Goal: Check status

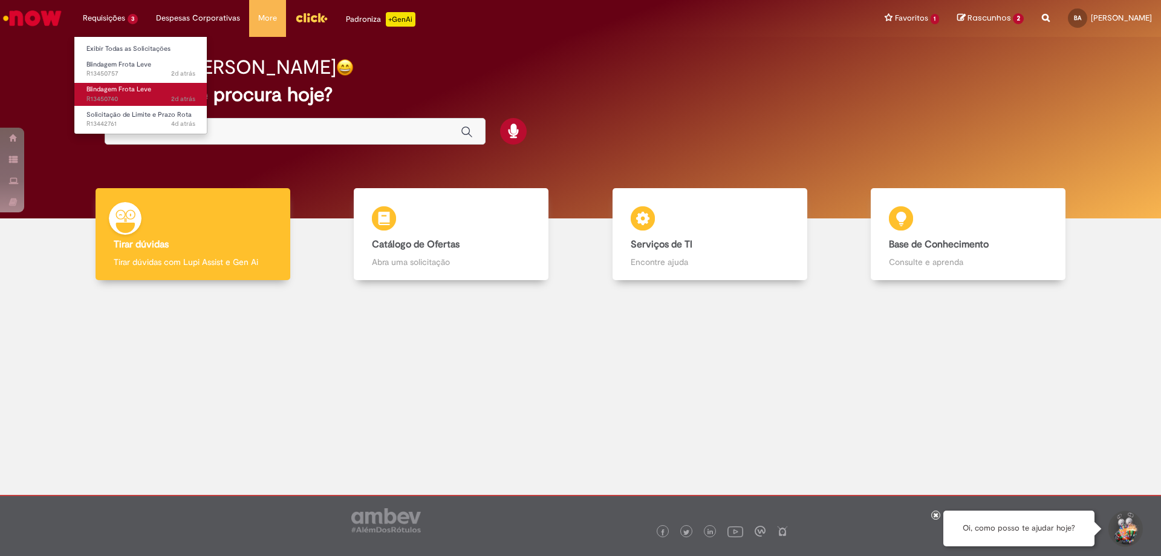
click at [157, 103] on span "2d atrás 2 dias atrás R13450740" at bounding box center [140, 99] width 109 height 10
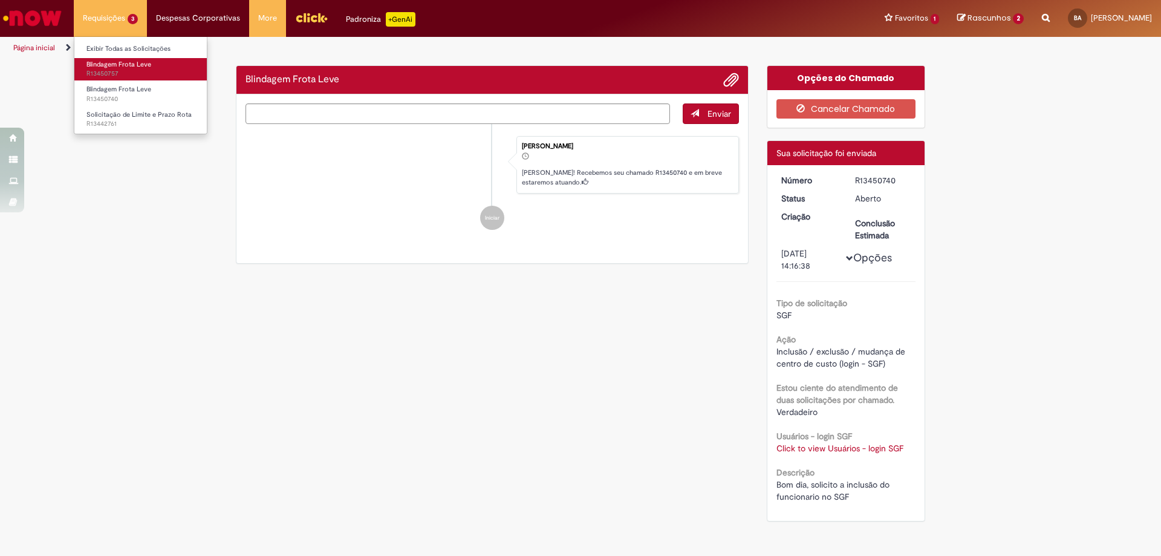
click at [134, 73] on span "R13450757" at bounding box center [140, 74] width 109 height 10
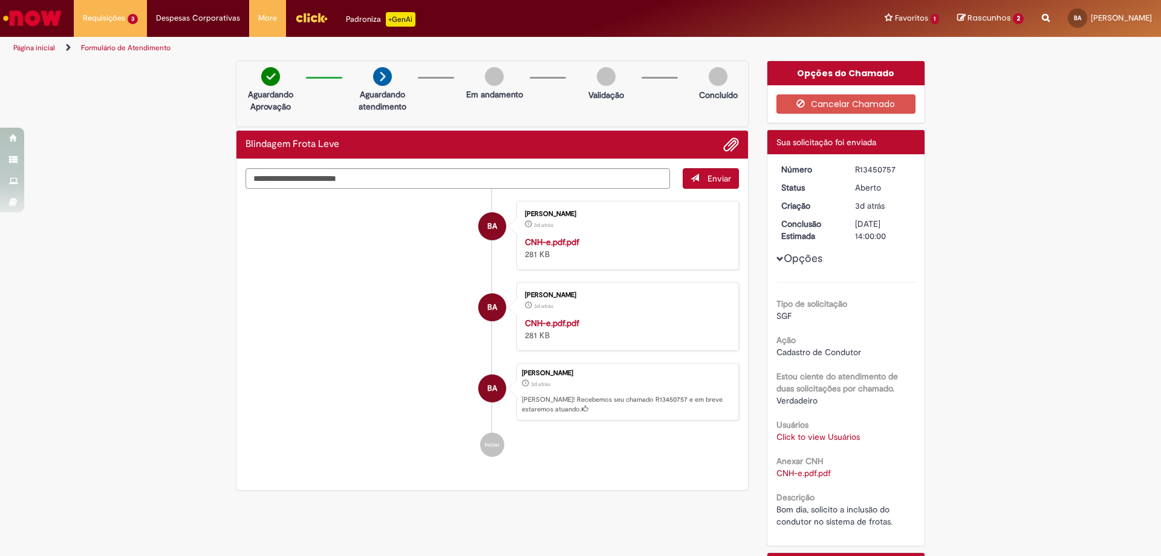
click at [39, 21] on img "Ir para a Homepage" at bounding box center [32, 18] width 62 height 24
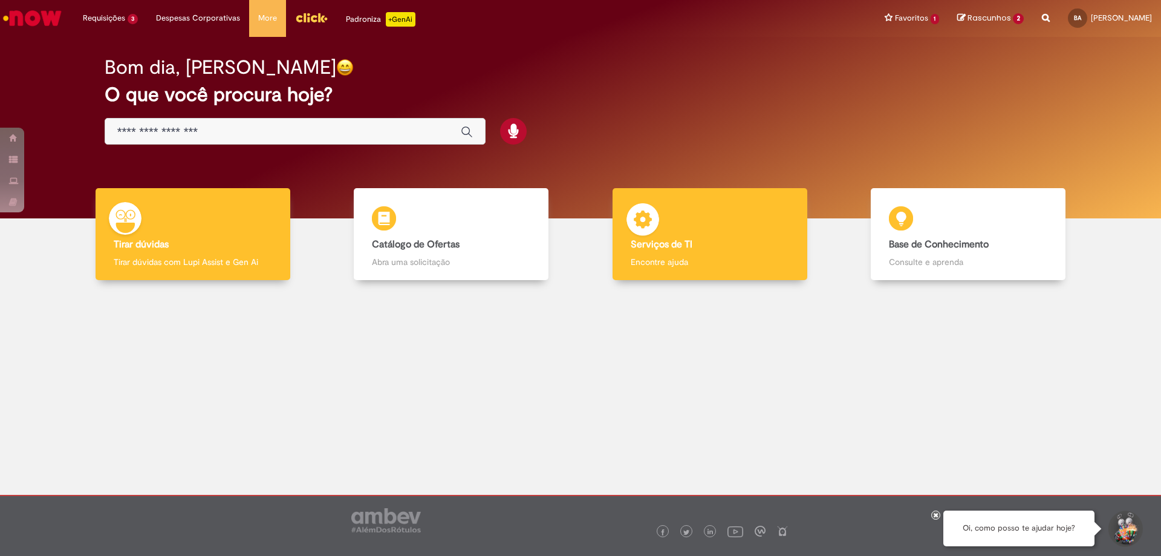
click at [732, 207] on div "Serviços de TI Serviços de TI Encontre ajuda" at bounding box center [709, 234] width 195 height 93
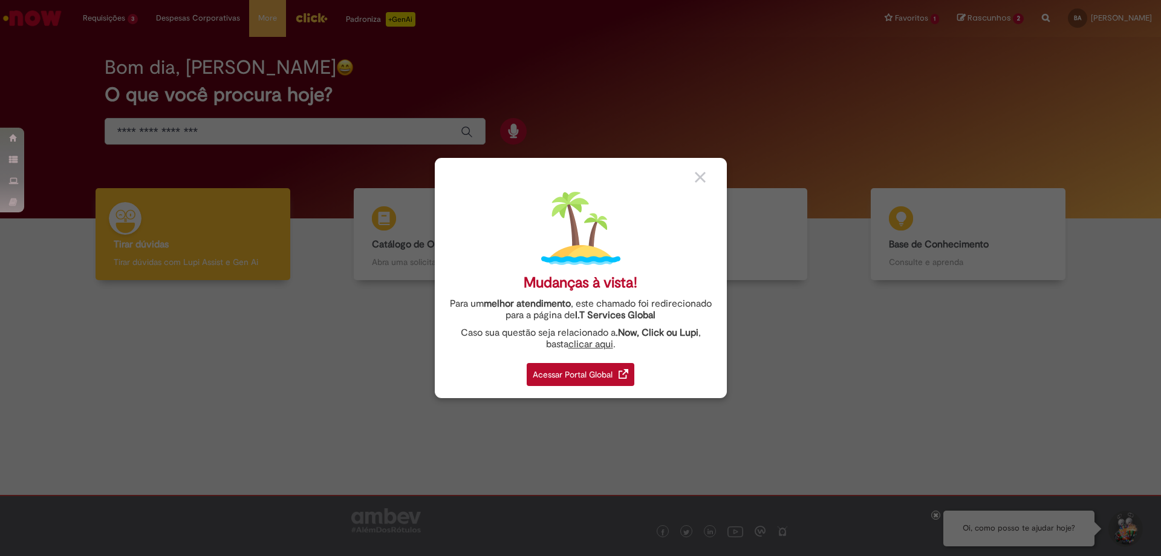
click at [557, 376] on div "Acessar Portal Global" at bounding box center [581, 374] width 108 height 23
